Goal: Task Accomplishment & Management: Use online tool/utility

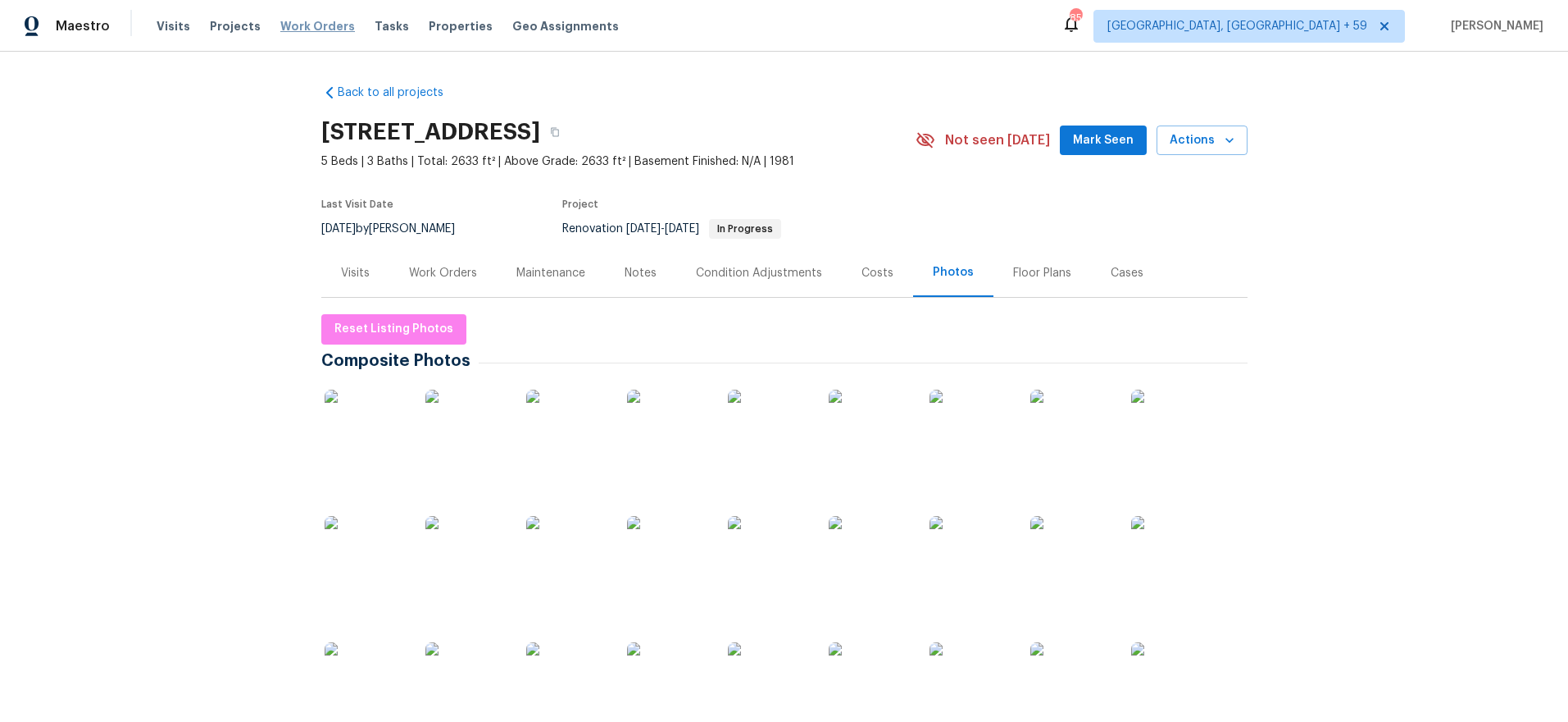
click at [287, 28] on span "Work Orders" at bounding box center [318, 26] width 75 height 17
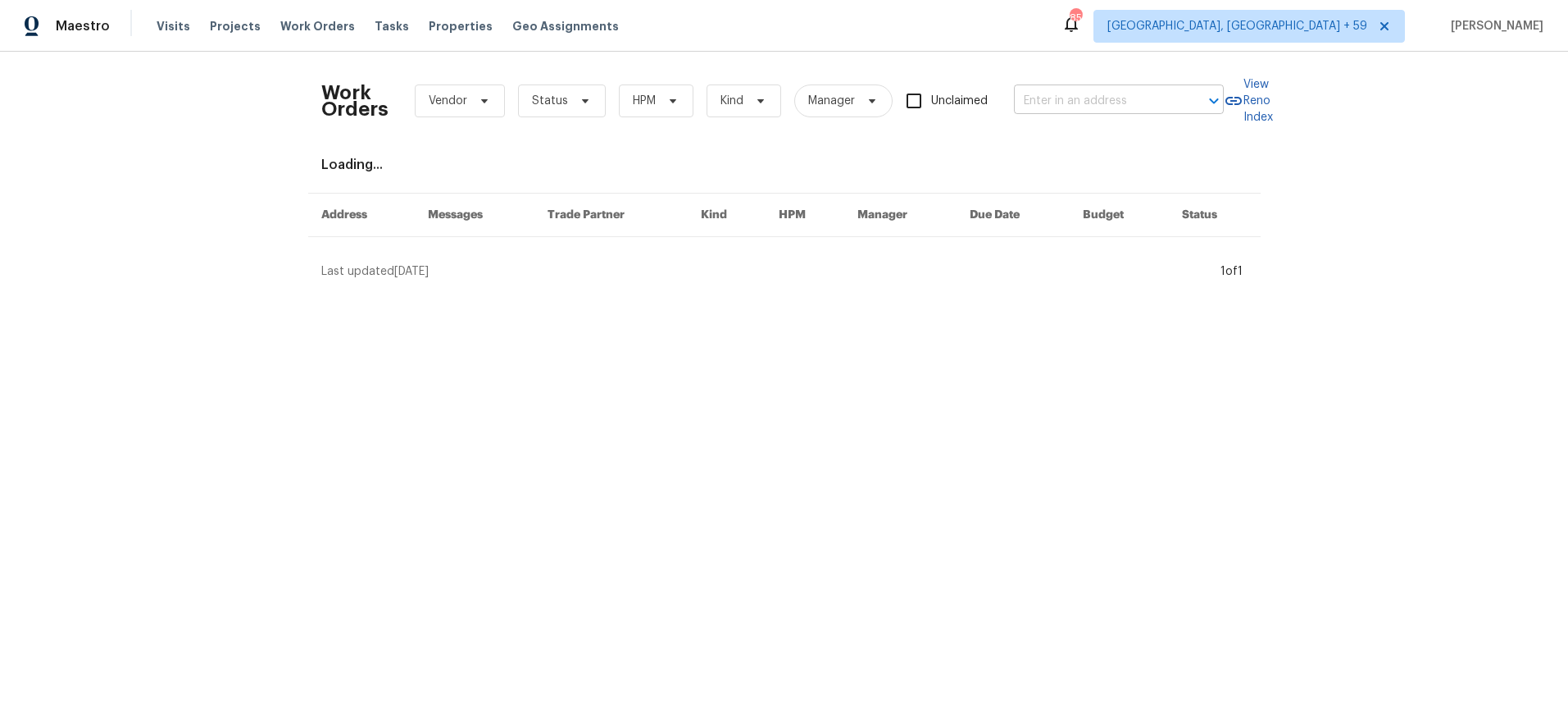
click at [1121, 103] on input "text" at bounding box center [1096, 101] width 164 height 25
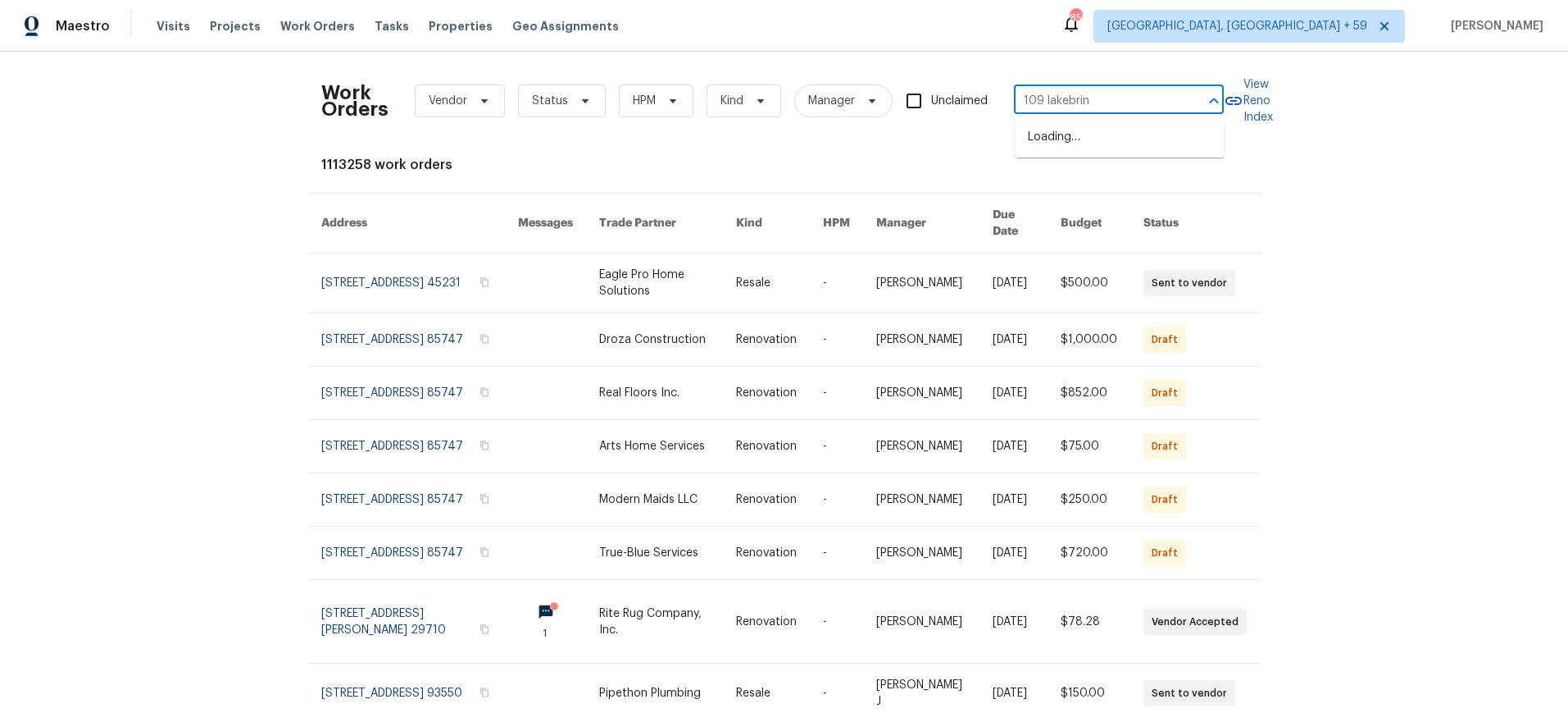
type input "109 [PERSON_NAME]"
click at [1119, 138] on li "[STREET_ADDRESS][PERSON_NAME]" at bounding box center [1120, 146] width 210 height 45
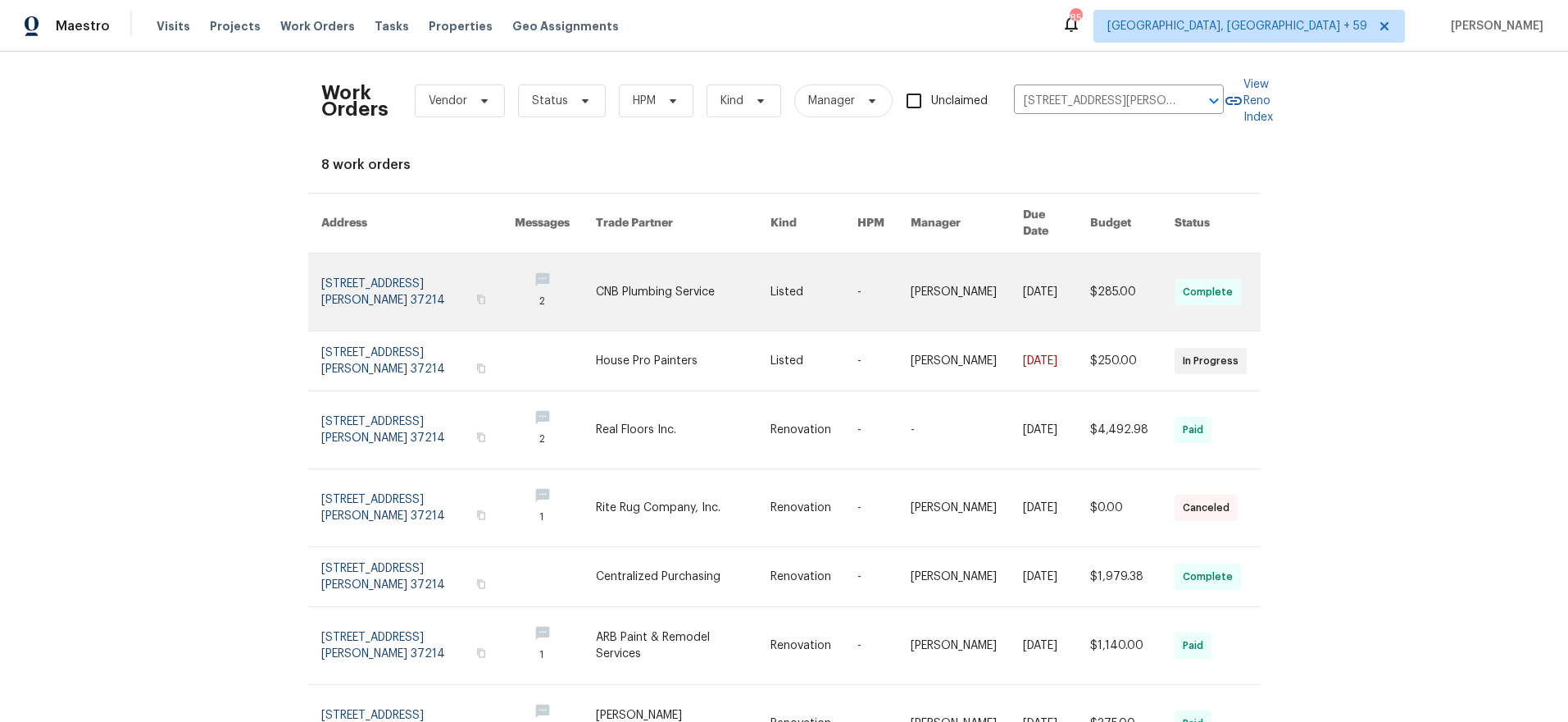
click at [409, 270] on link at bounding box center [418, 292] width 193 height 77
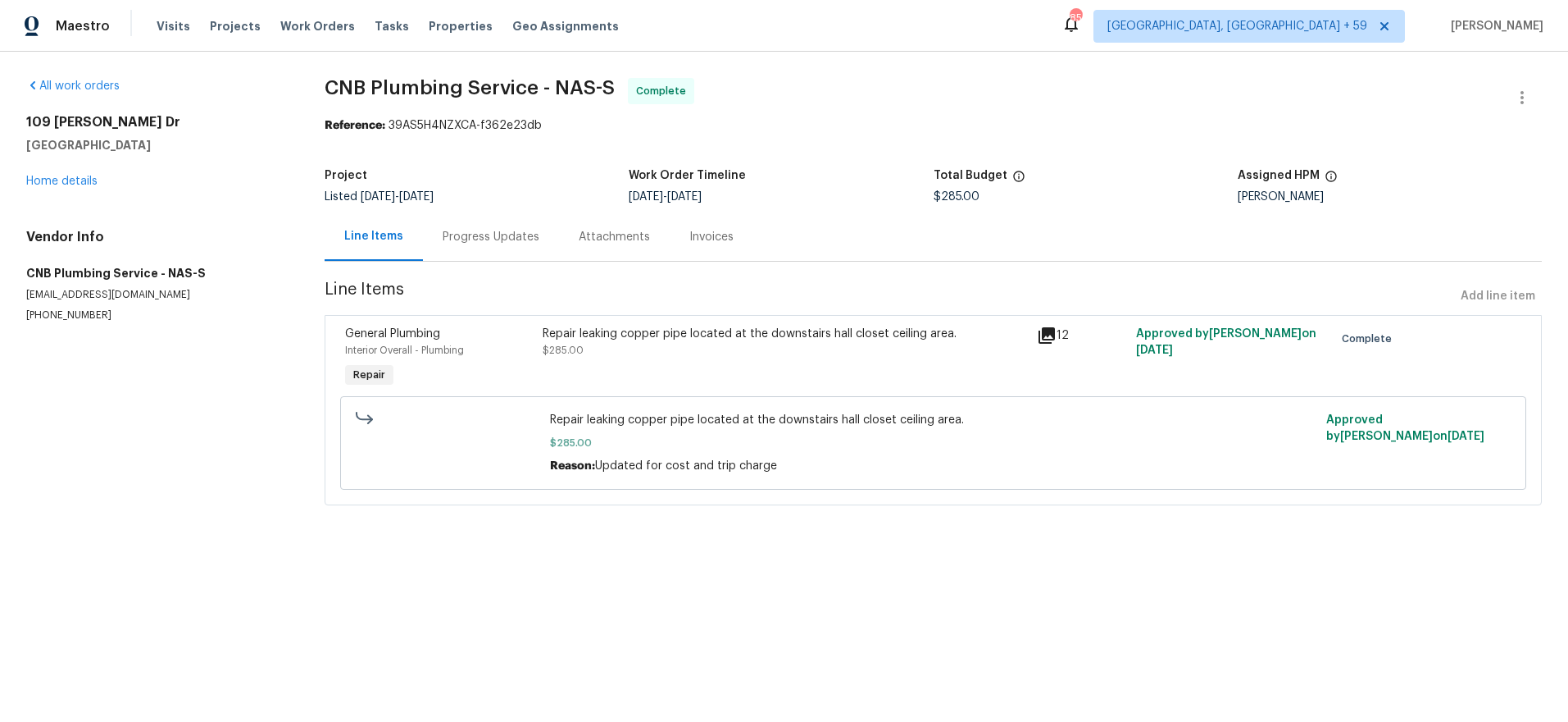
click at [39, 172] on div "[STREET_ADDRESS][PERSON_NAME] Home details" at bounding box center [155, 152] width 259 height 76
click at [42, 184] on link "Home details" at bounding box center [61, 182] width 71 height 12
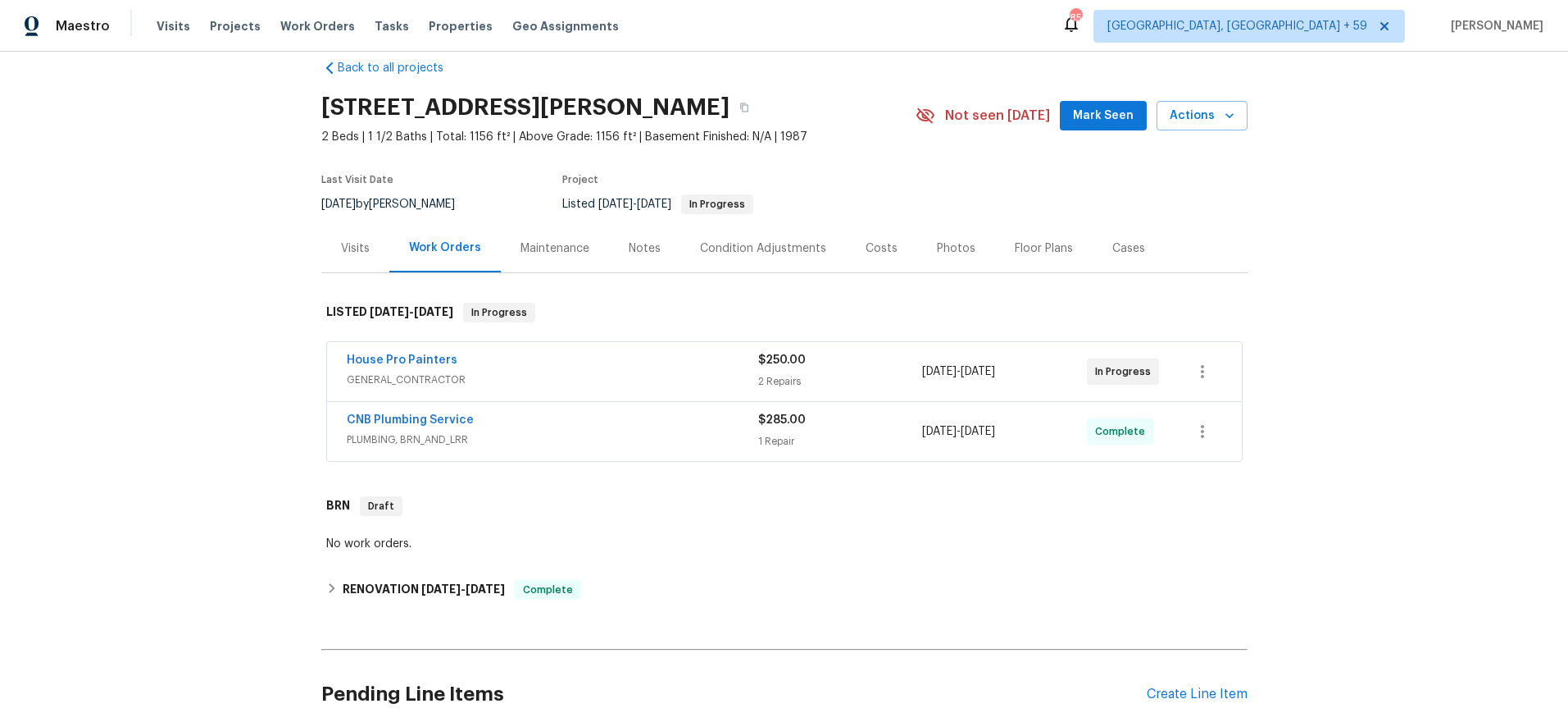
scroll to position [17, 0]
